Goal: Navigation & Orientation: Find specific page/section

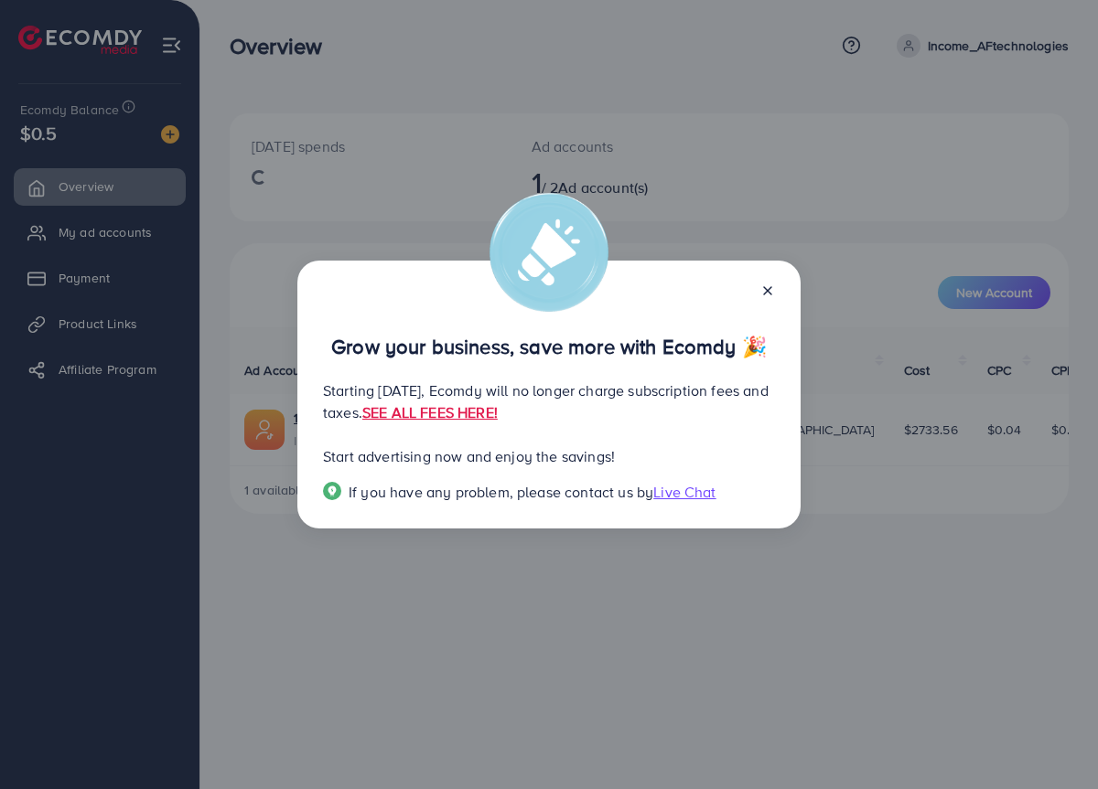
click at [760, 291] on icon at bounding box center [767, 291] width 15 height 15
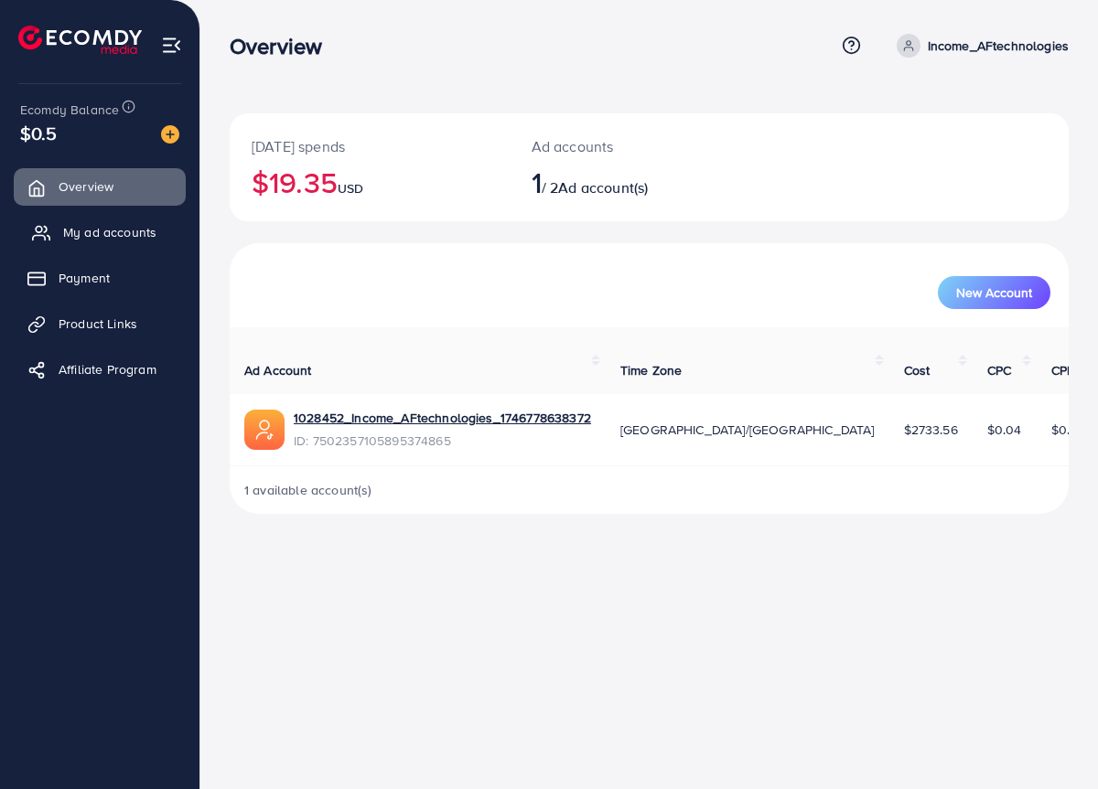
click at [123, 226] on span "My ad accounts" at bounding box center [109, 232] width 93 height 18
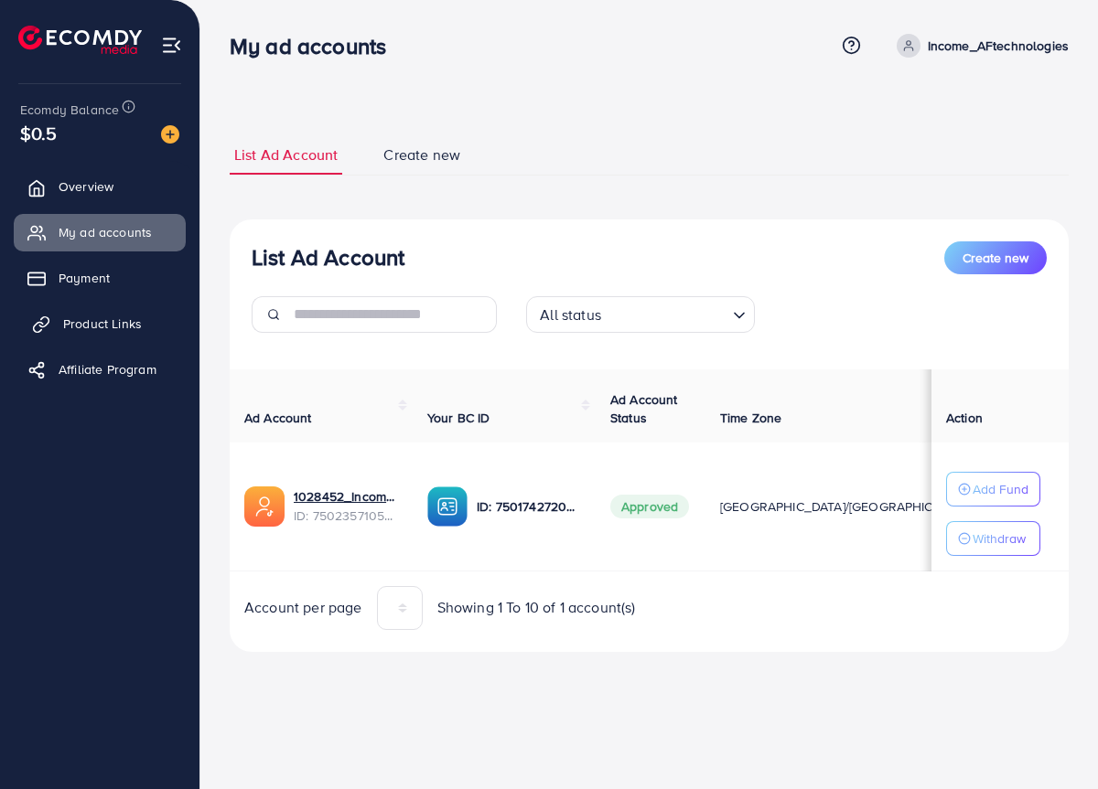
click at [123, 316] on span "Product Links" at bounding box center [102, 324] width 79 height 18
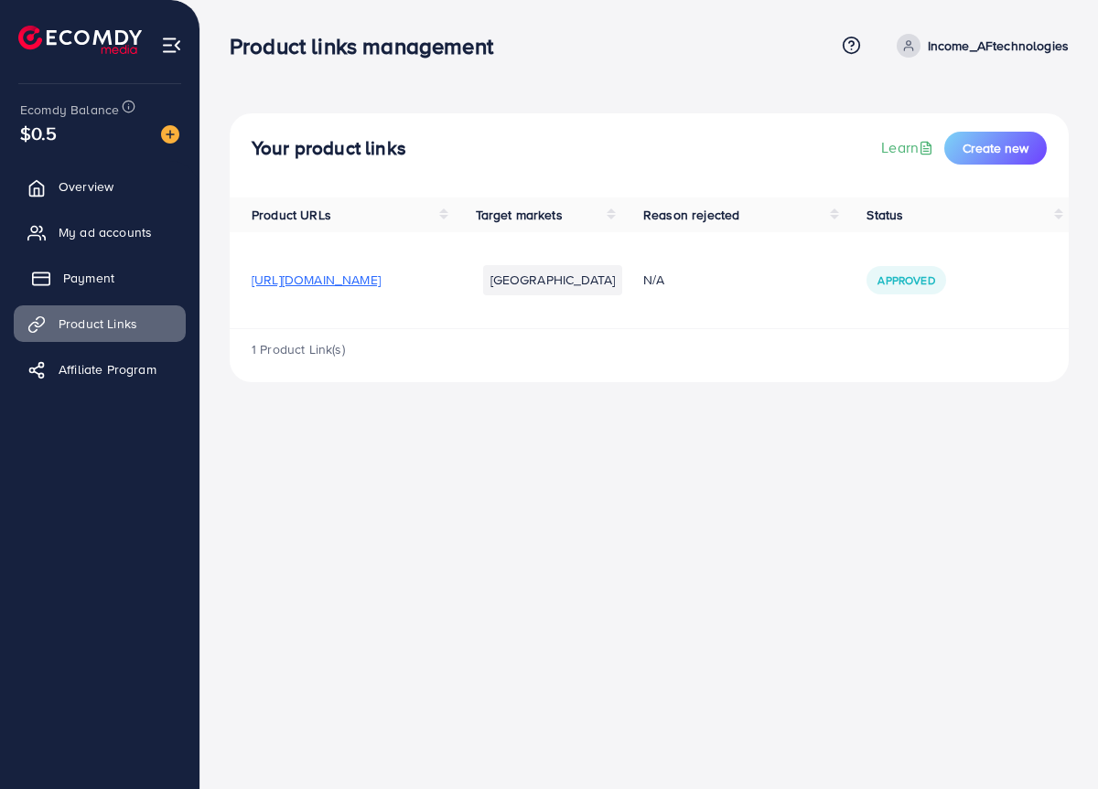
click at [121, 278] on link "Payment" at bounding box center [100, 278] width 172 height 37
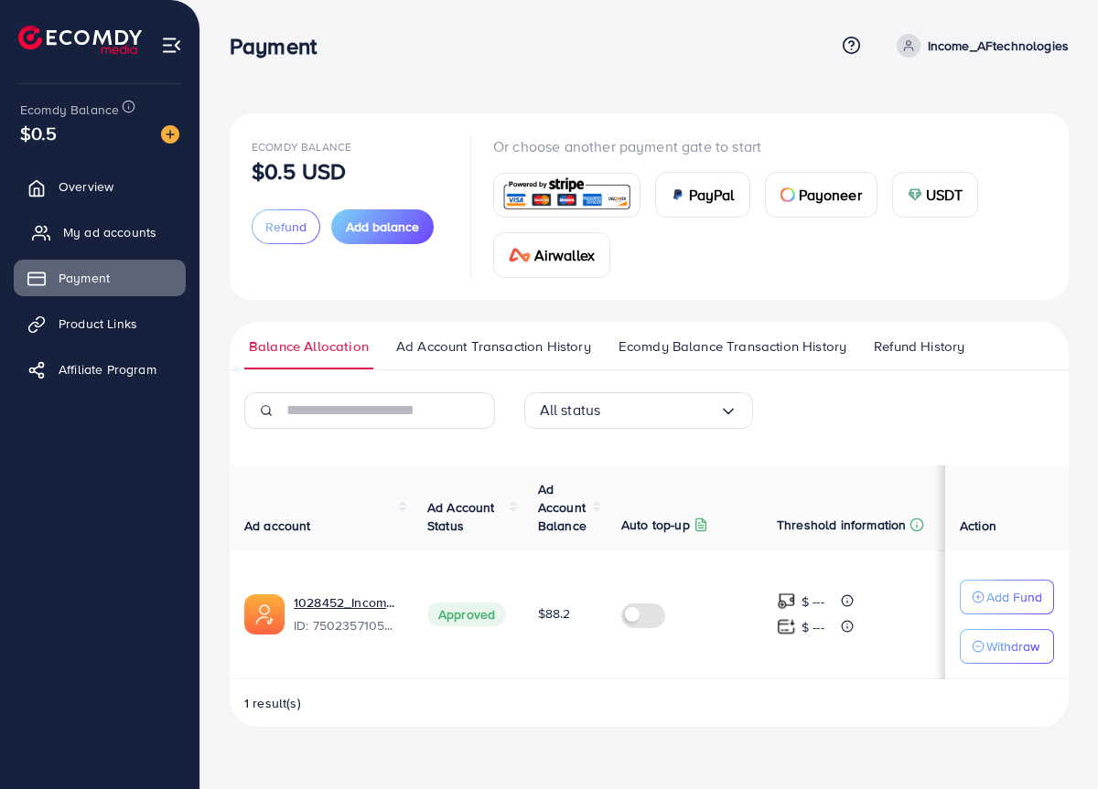
click at [123, 238] on span "My ad accounts" at bounding box center [109, 232] width 93 height 18
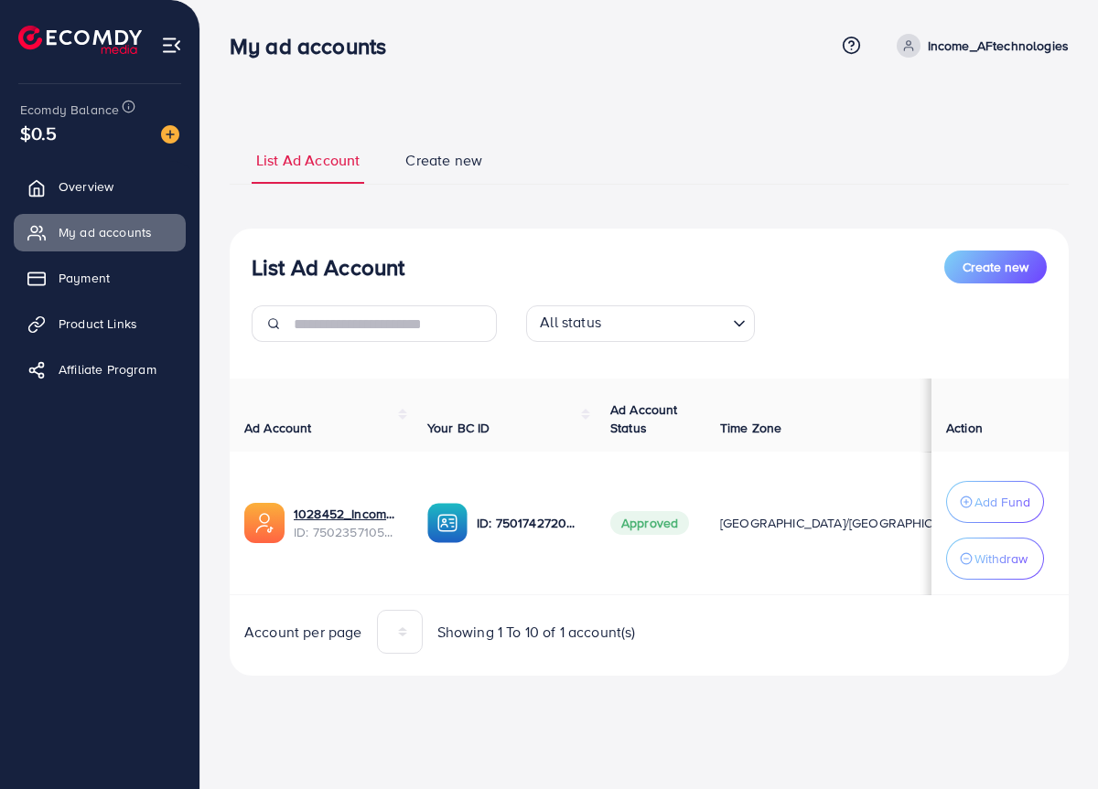
drag, startPoint x: 808, startPoint y: 595, endPoint x: 849, endPoint y: 595, distance: 41.2
click at [849, 595] on div "Ad Account Your BC ID Ad Account Status Time Zone Cost Balance Auto top-up Thre…" at bounding box center [649, 487] width 839 height 217
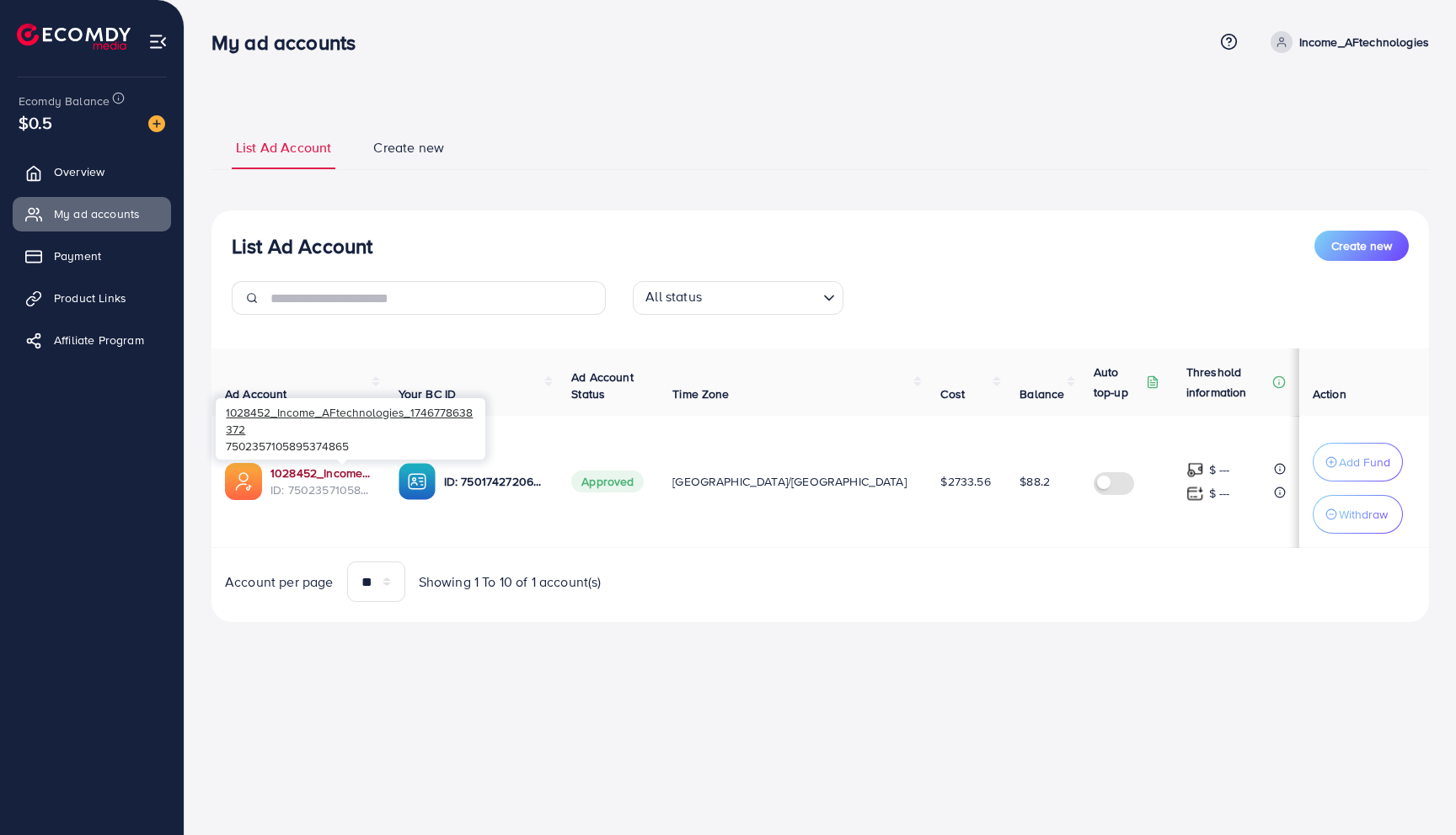
click at [371, 472] on link "1028452_Income_AFtechnologies_1746778638372" at bounding box center [321, 473] width 101 height 17
